Goal: Navigation & Orientation: Find specific page/section

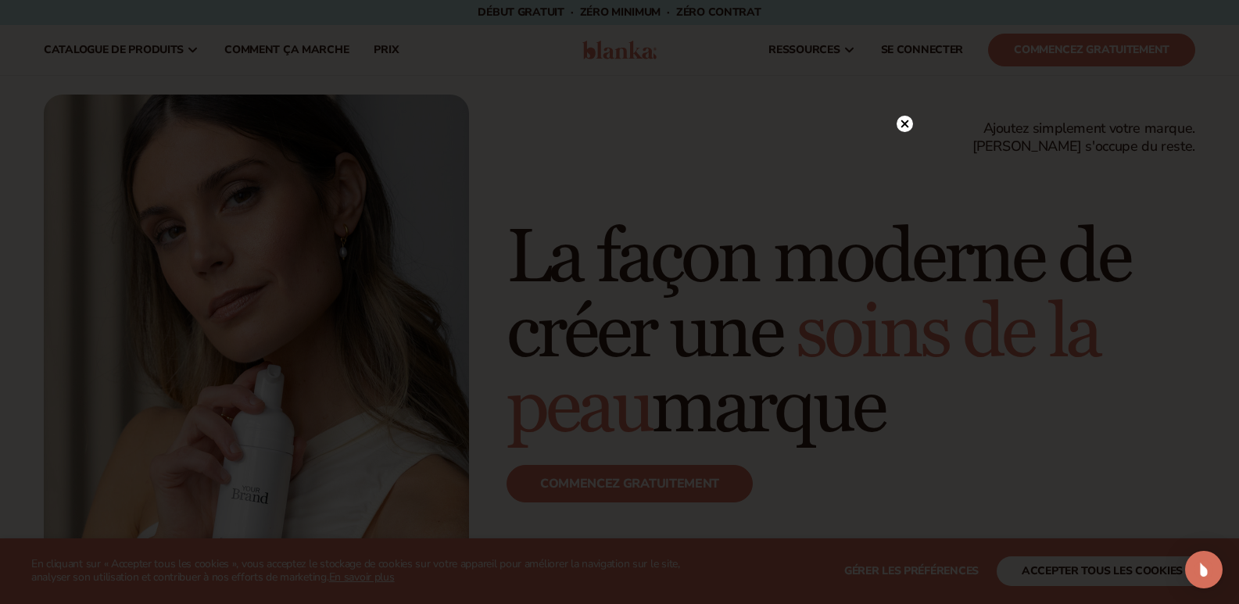
click at [906, 123] on icon at bounding box center [905, 124] width 8 height 8
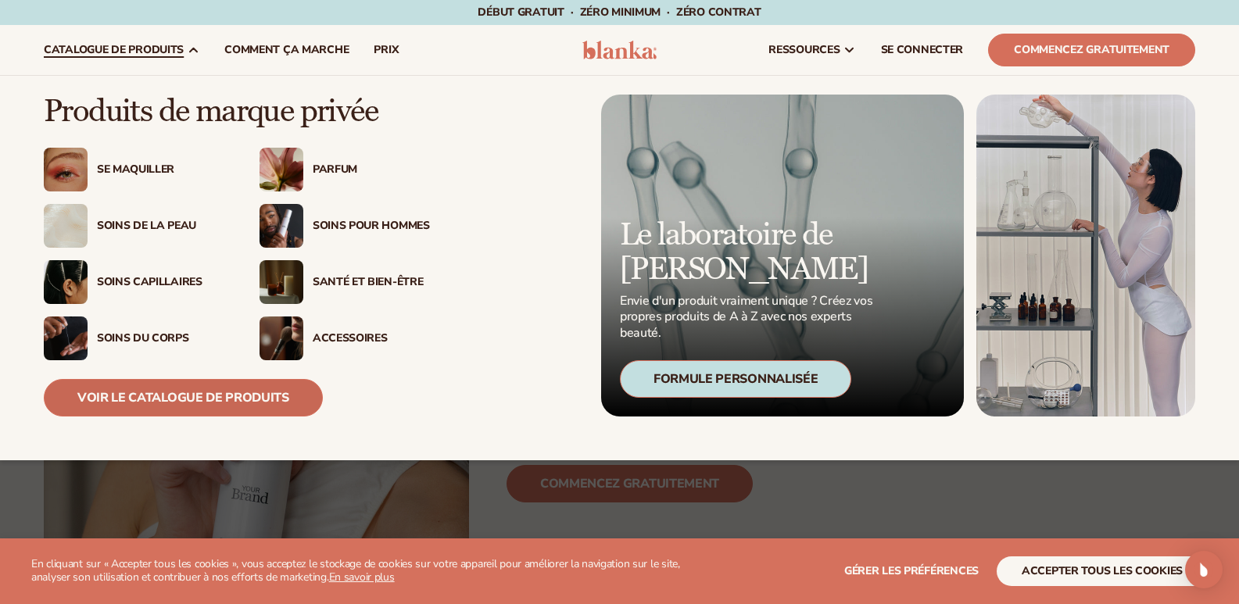
click at [196, 394] on font "Voir le catalogue de produits" at bounding box center [183, 397] width 212 height 17
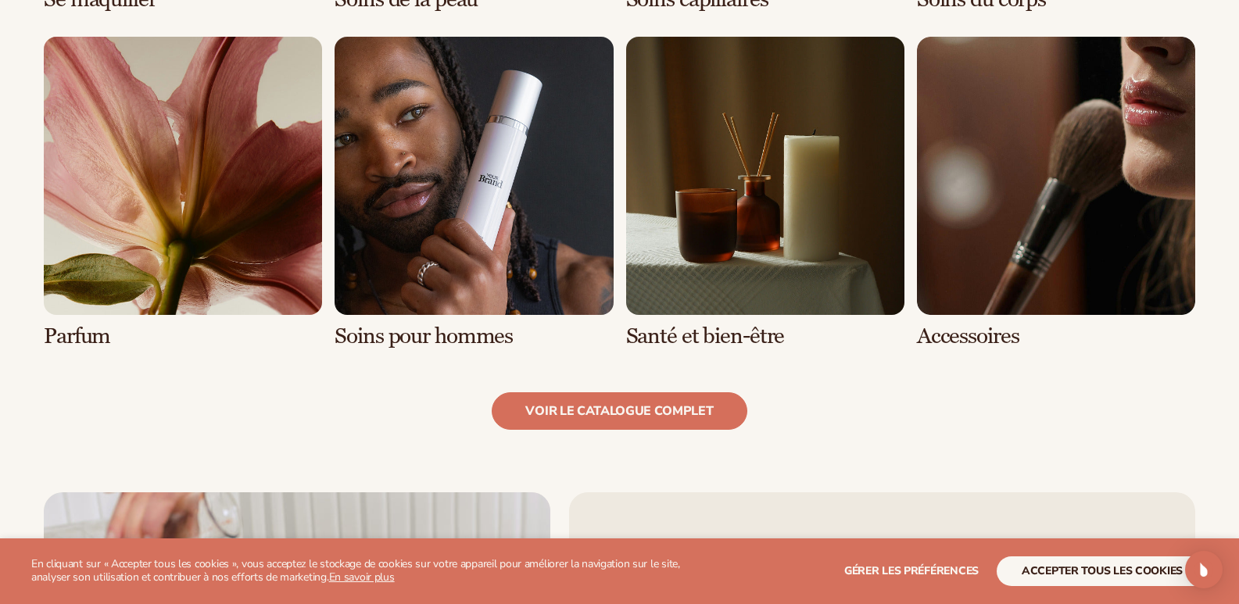
scroll to position [1487, 0]
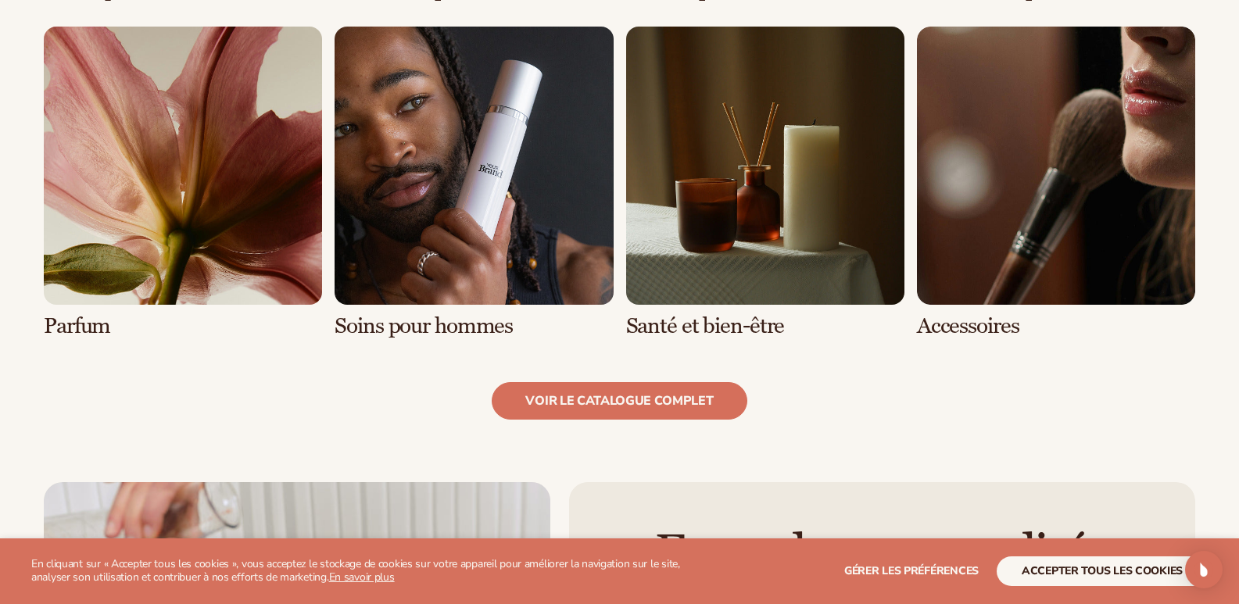
click at [437, 198] on link "6 / 8" at bounding box center [474, 183] width 278 height 312
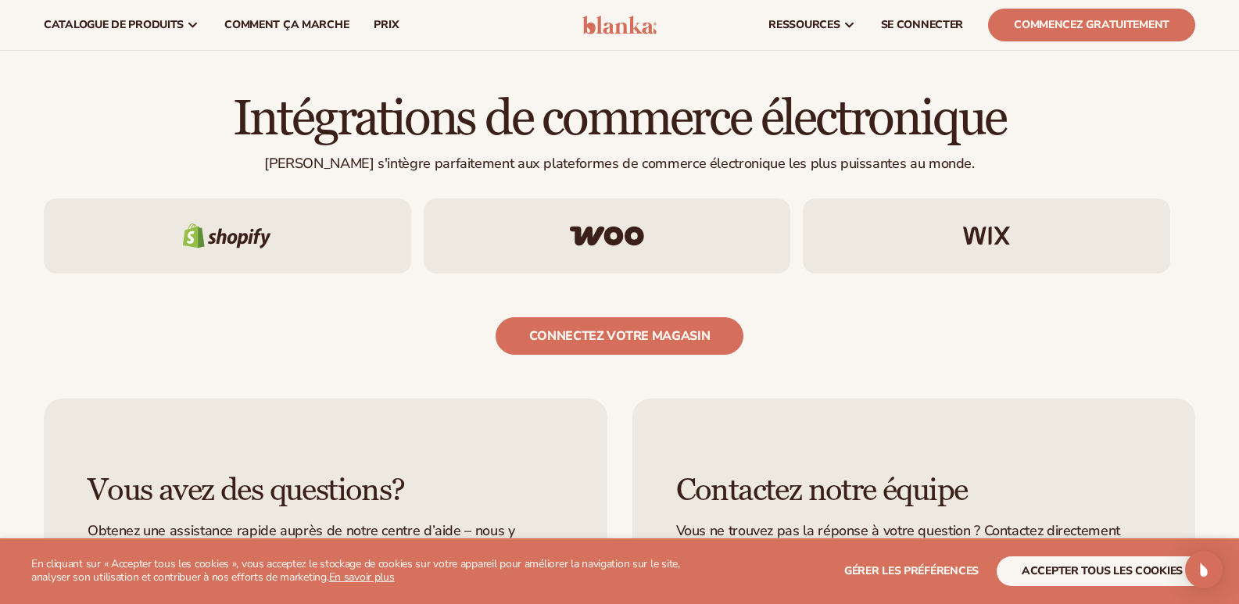
scroll to position [2438, 0]
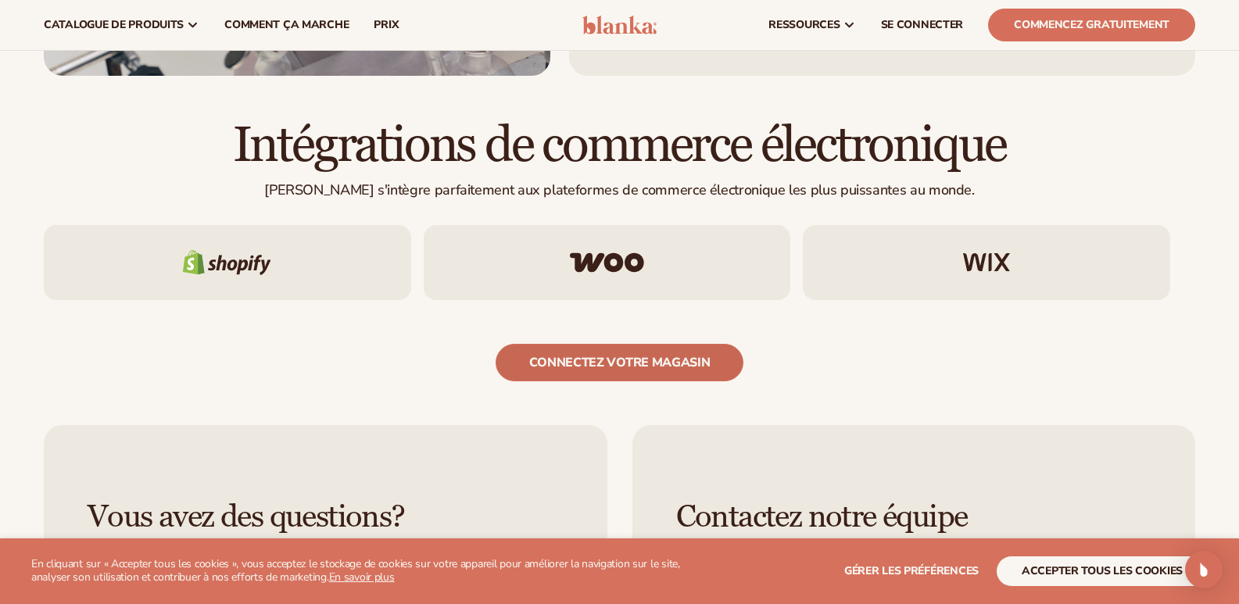
click at [593, 362] on font "connectez votre magasin" at bounding box center [619, 362] width 181 height 17
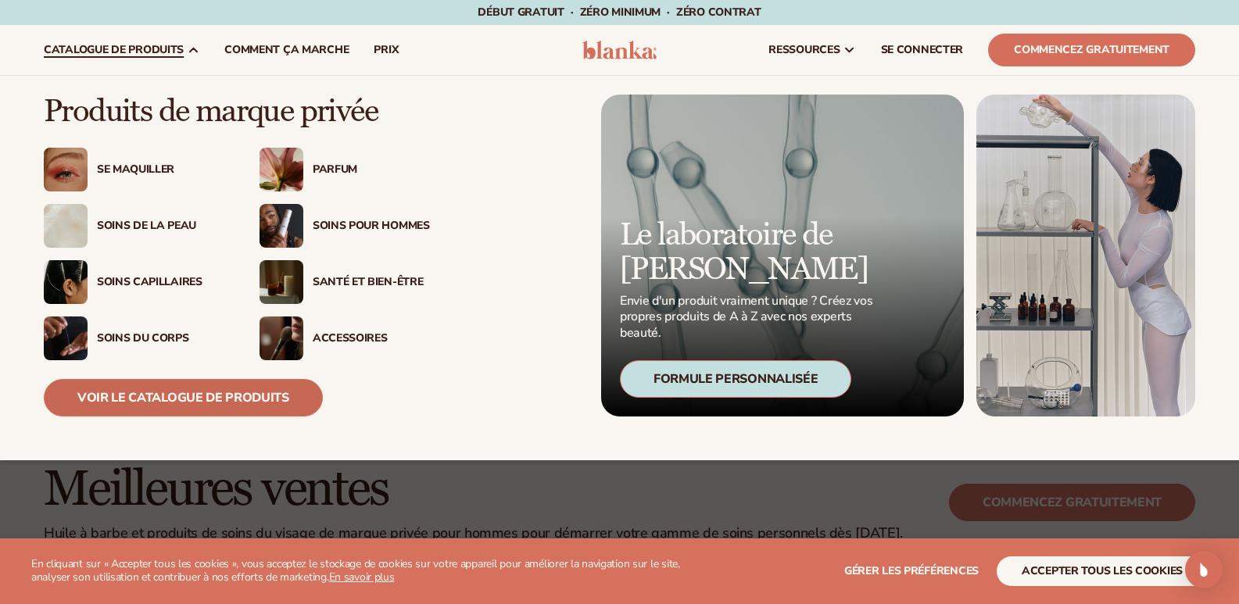
click at [193, 410] on link "Voir le catalogue de produits" at bounding box center [183, 398] width 279 height 38
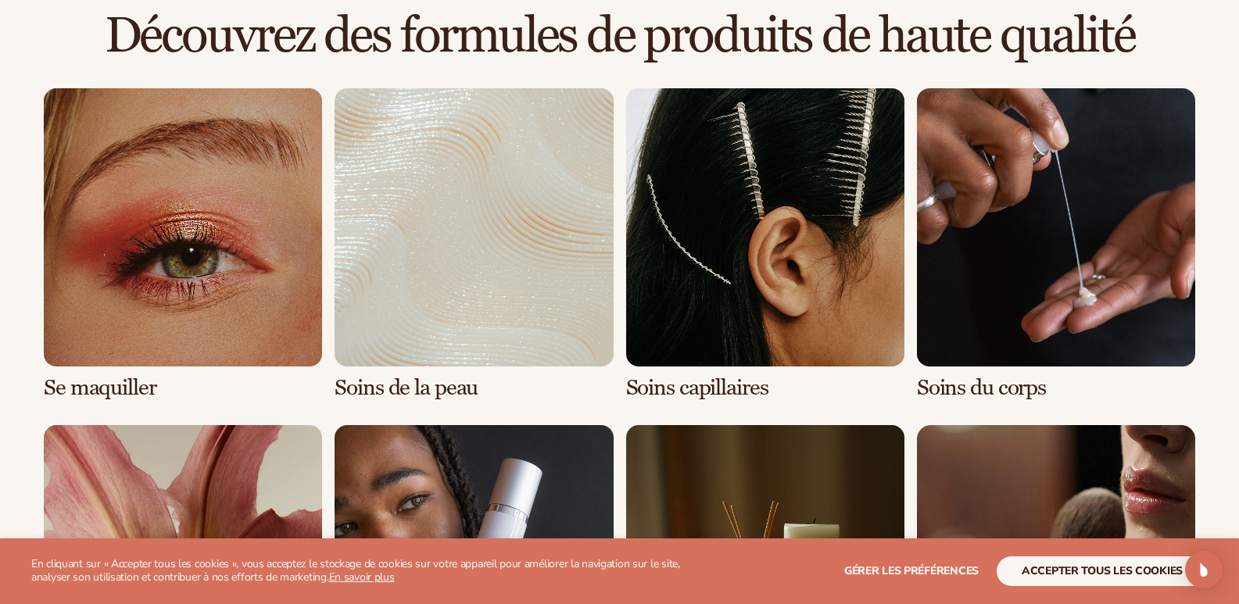
scroll to position [1102, 0]
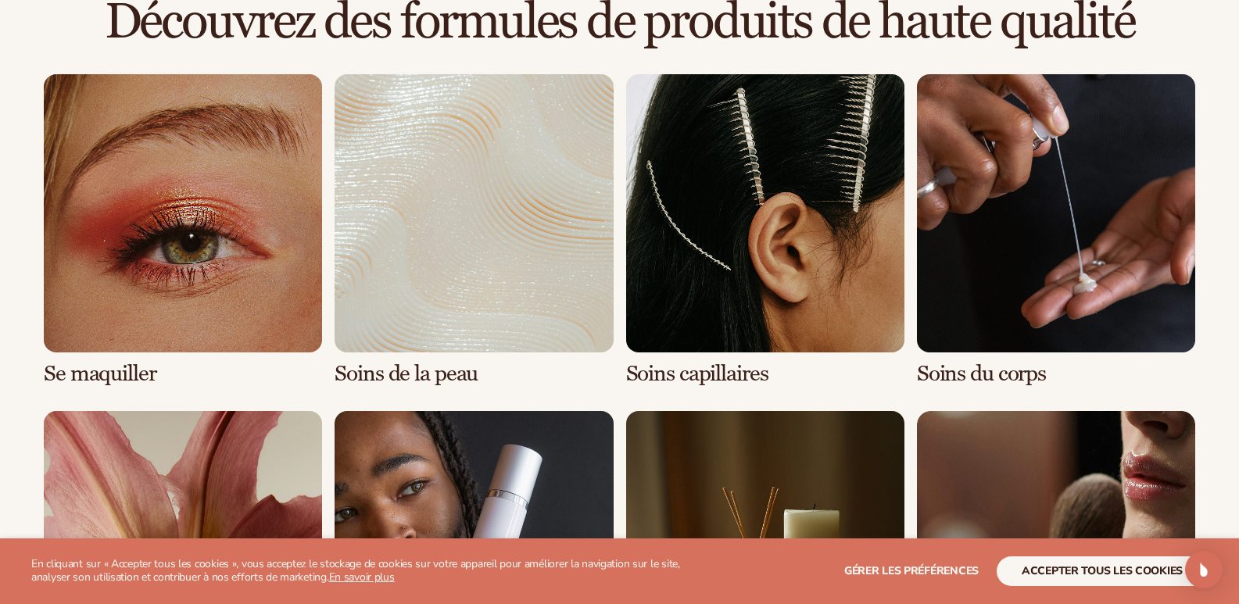
drag, startPoint x: 1246, startPoint y: 59, endPoint x: 1250, endPoint y: 237, distance: 178.3
click at [985, 324] on link "4 / 8" at bounding box center [1056, 230] width 278 height 312
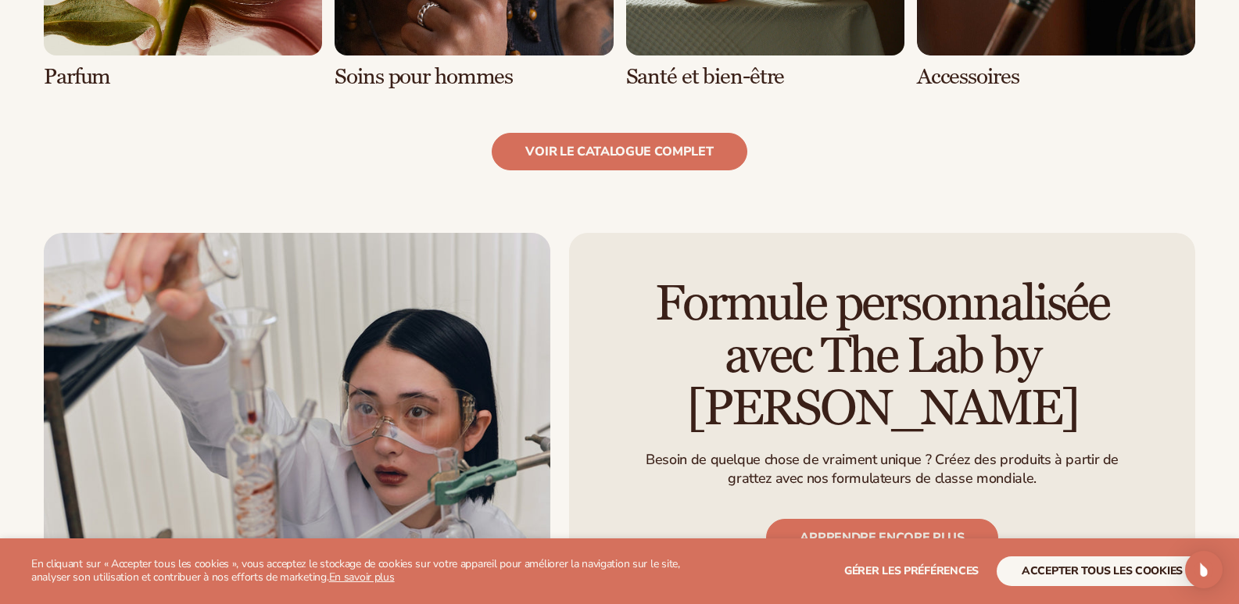
scroll to position [1750, 0]
